Goal: Connect with others: Connect with others

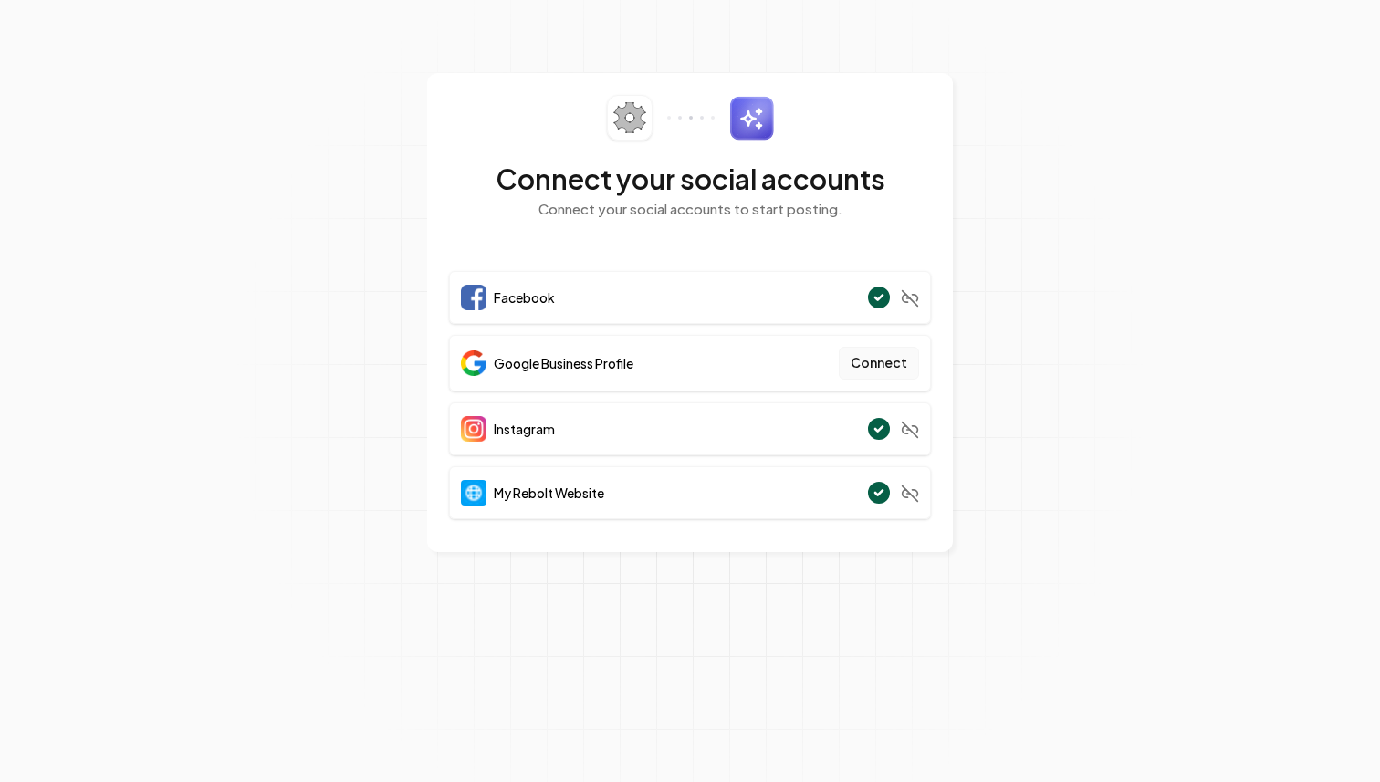
click at [879, 364] on button "Connect" at bounding box center [879, 363] width 80 height 33
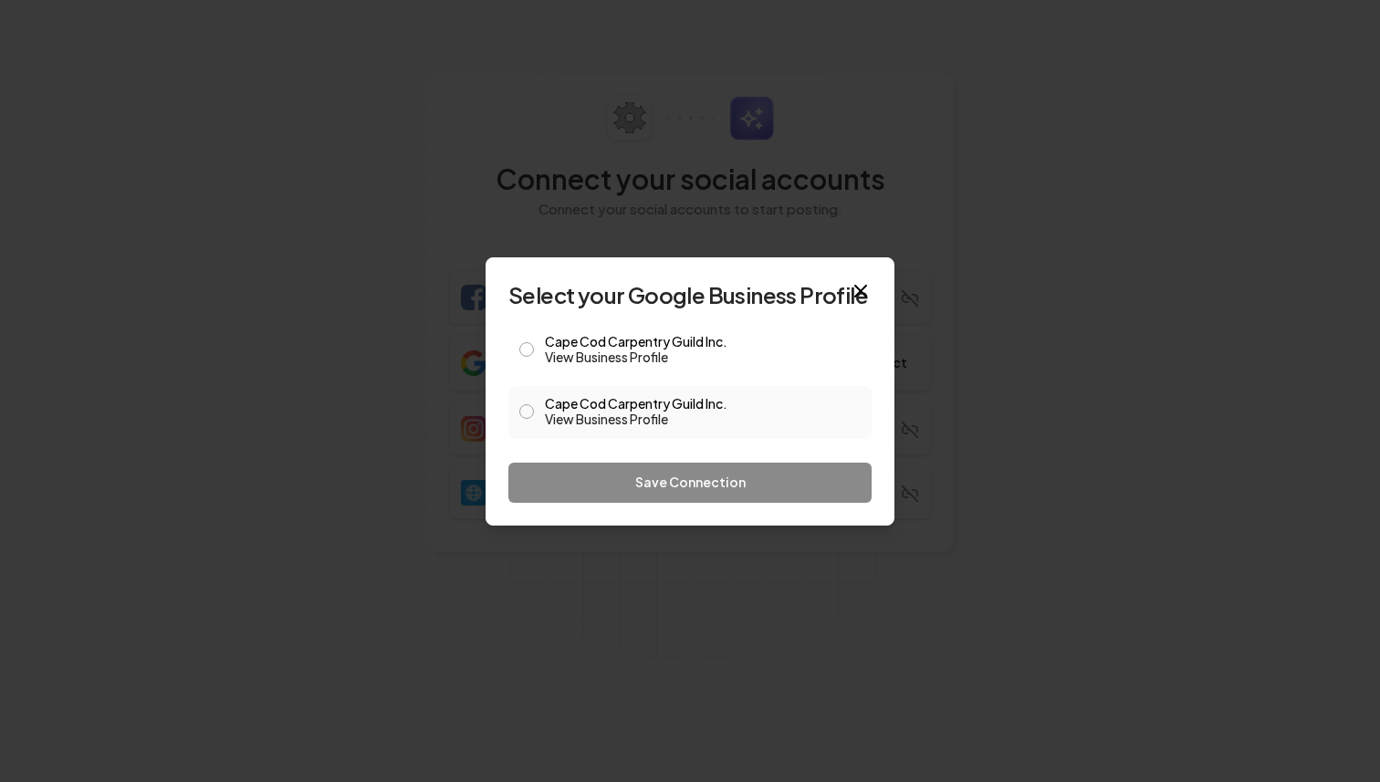
click at [527, 412] on button "Cape Cod Carpentry Guild Inc. View Business Profile" at bounding box center [526, 411] width 15 height 15
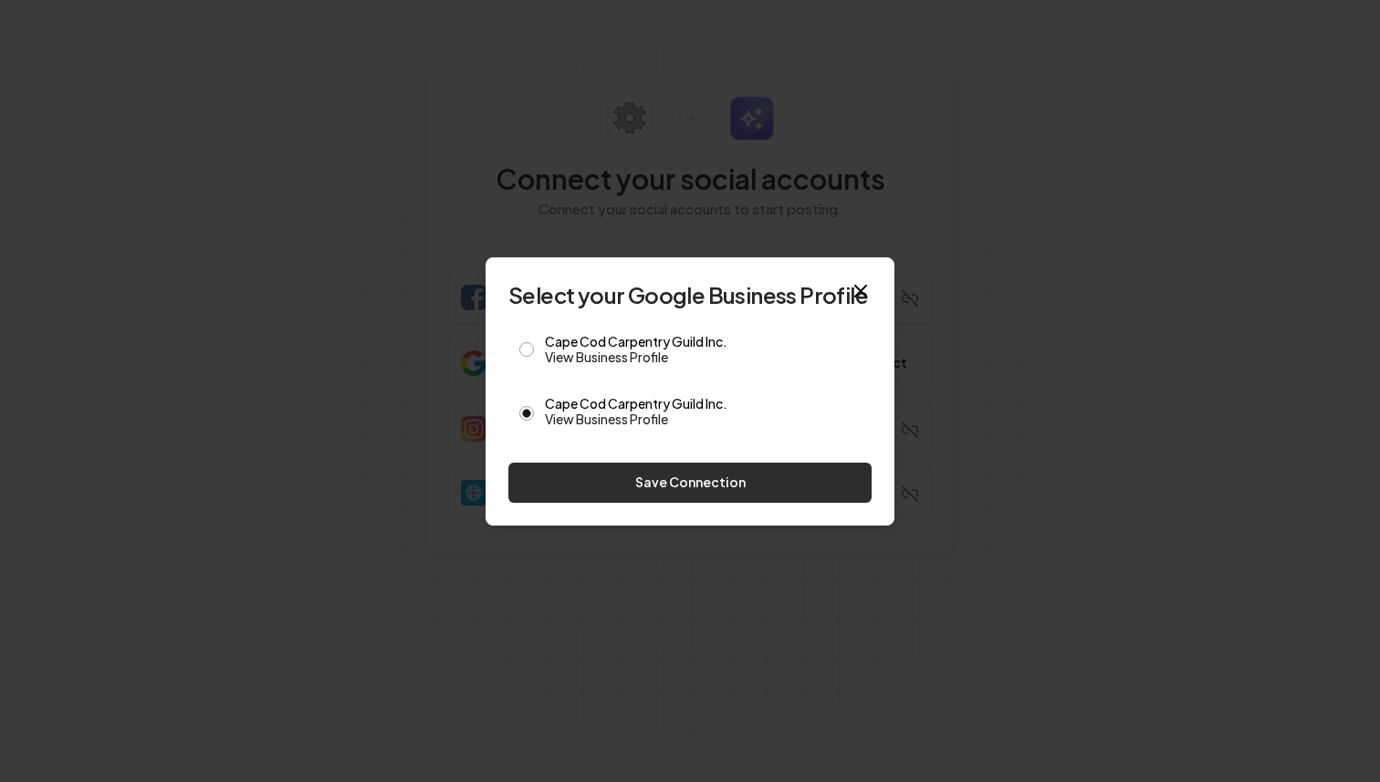
click at [705, 485] on button "Save Connection" at bounding box center [689, 483] width 363 height 40
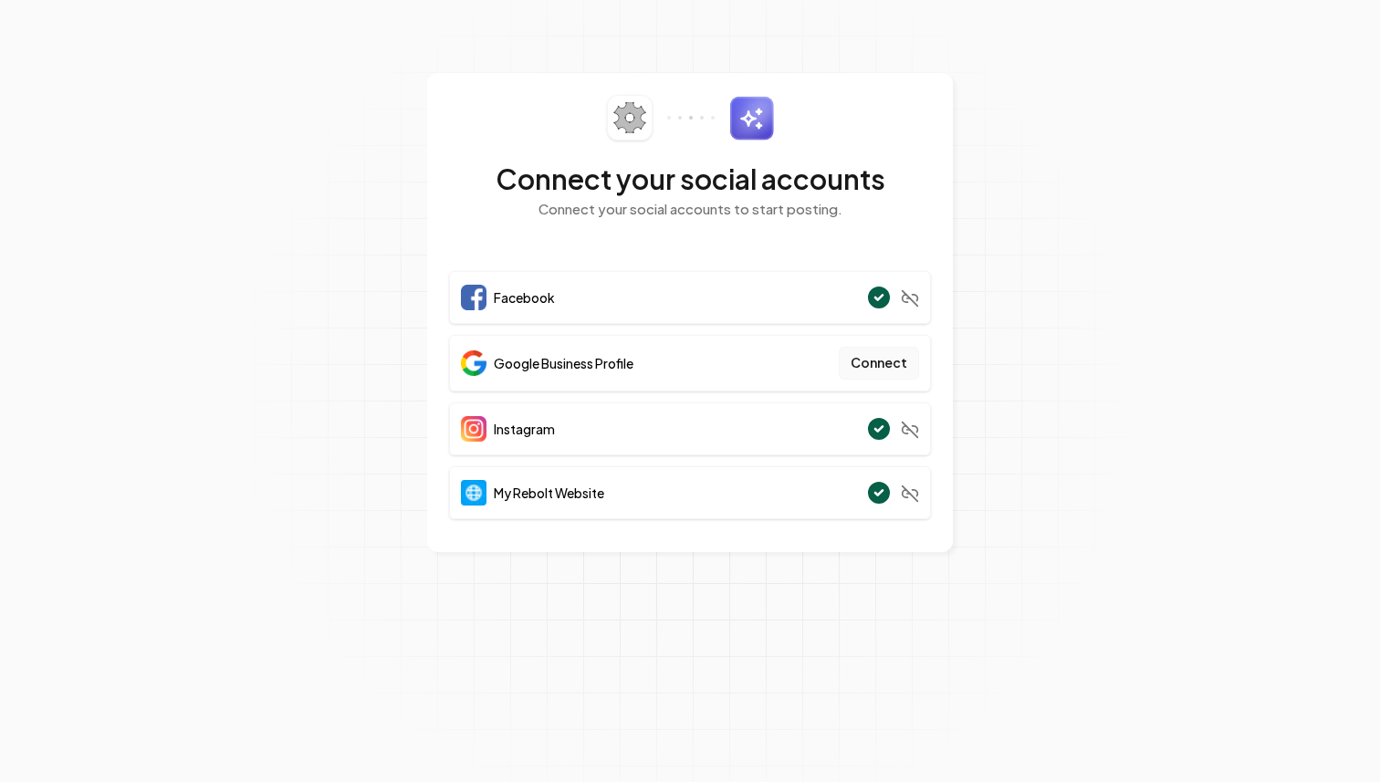
click at [880, 365] on button "Connect" at bounding box center [879, 363] width 80 height 33
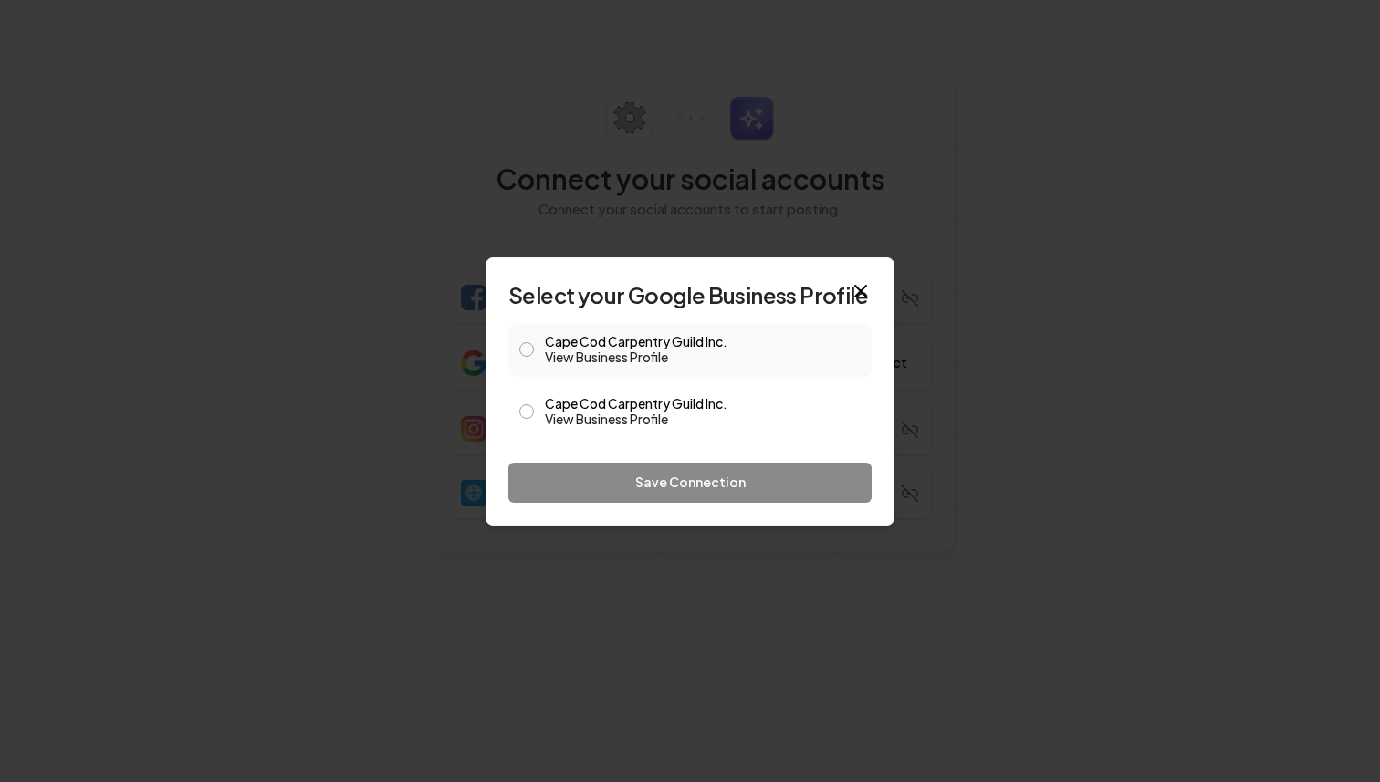
click at [527, 349] on button "Cape Cod Carpentry Guild Inc. View Business Profile" at bounding box center [526, 349] width 15 height 15
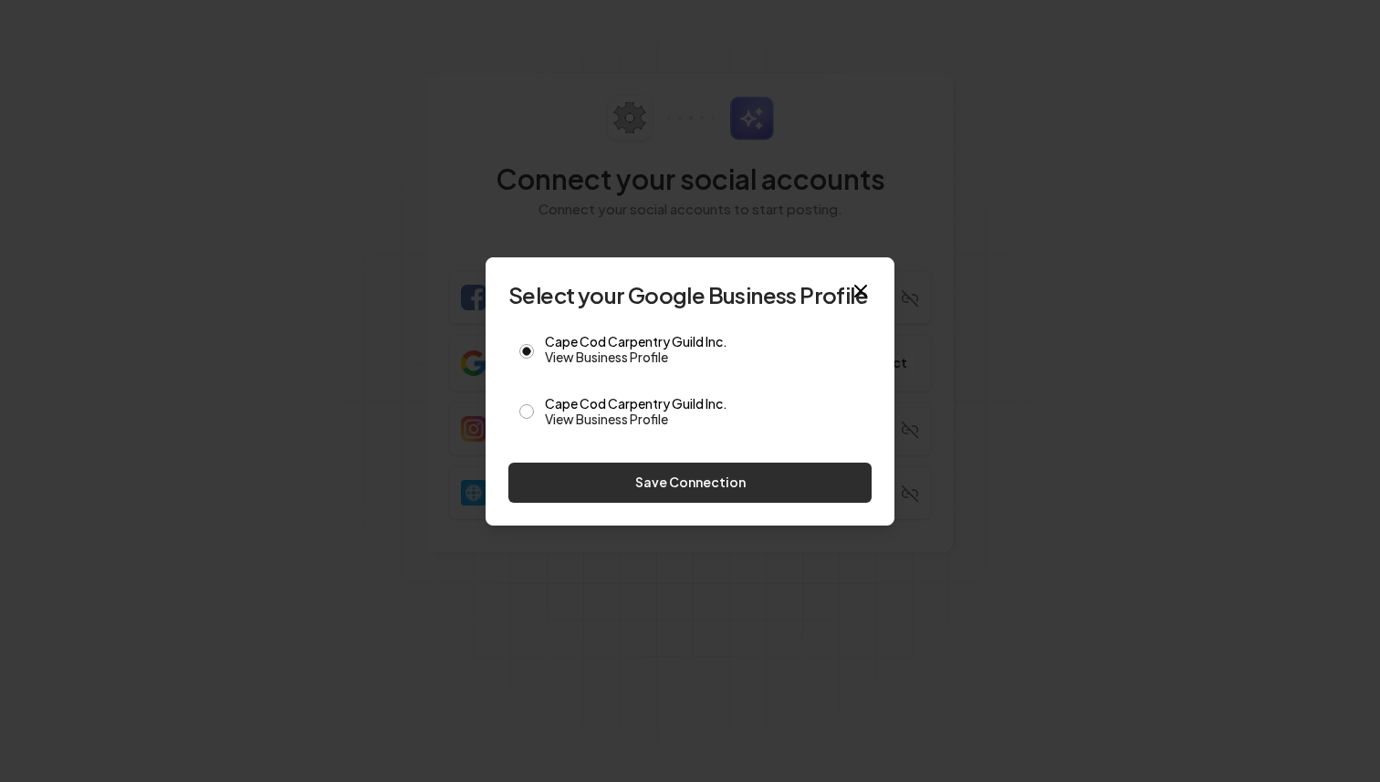
click at [768, 481] on button "Save Connection" at bounding box center [689, 483] width 363 height 40
